Goal: Task Accomplishment & Management: Manage account settings

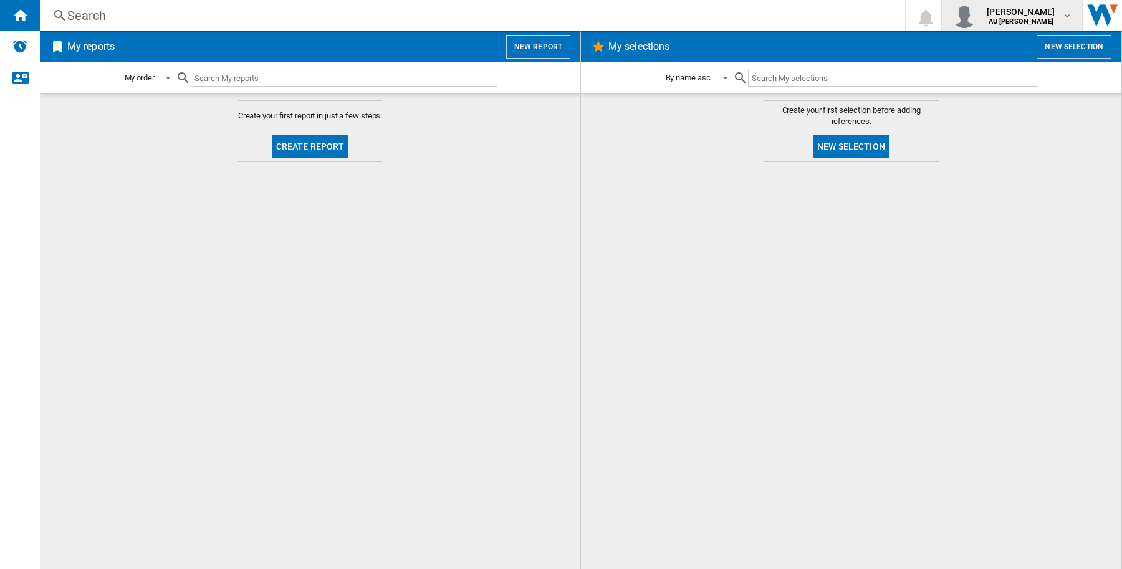
click at [1023, 6] on span "[PERSON_NAME]" at bounding box center [1021, 12] width 68 height 12
click at [1023, 103] on button "Logout" at bounding box center [1019, 109] width 133 height 25
